Goal: Task Accomplishment & Management: Manage account settings

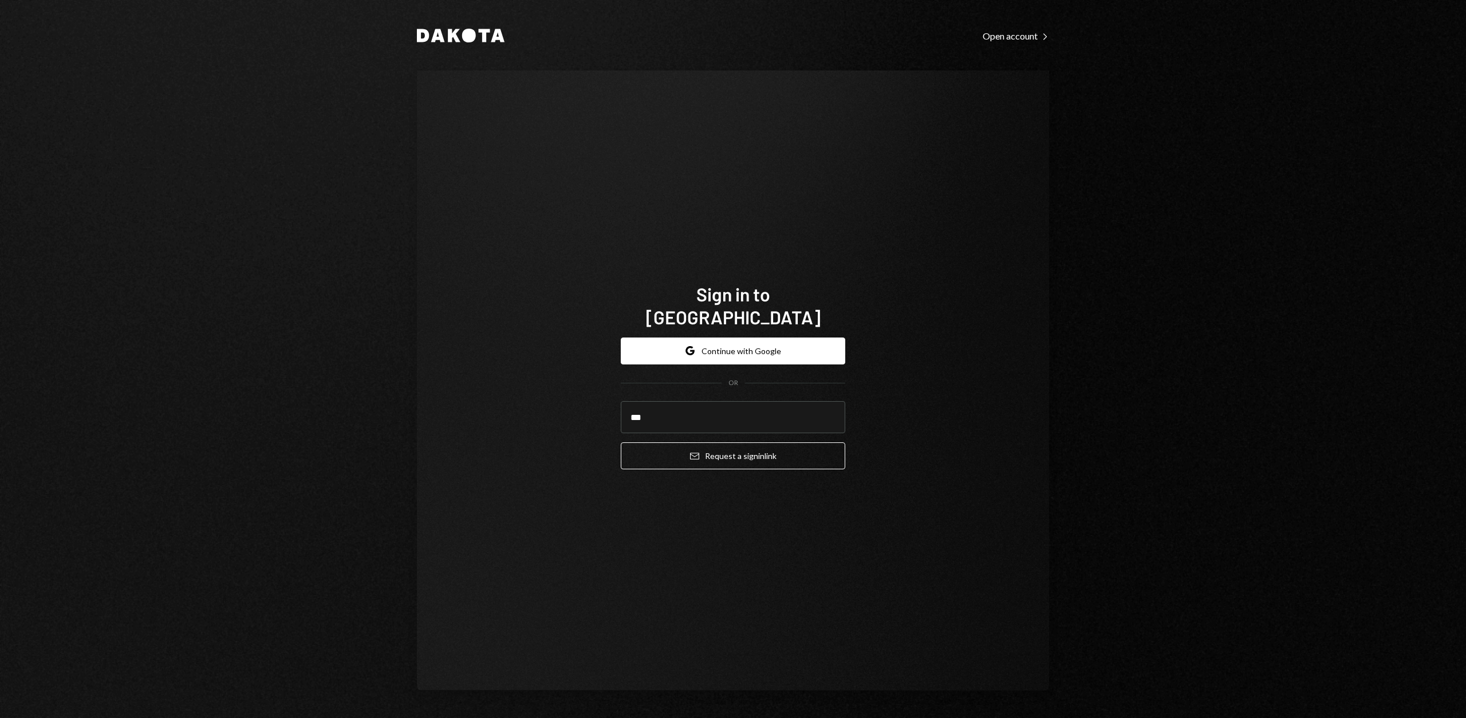
type input "**********"
click at [652, 449] on button "Email Request a sign in link" at bounding box center [733, 455] width 224 height 27
